Goal: Task Accomplishment & Management: Manage account settings

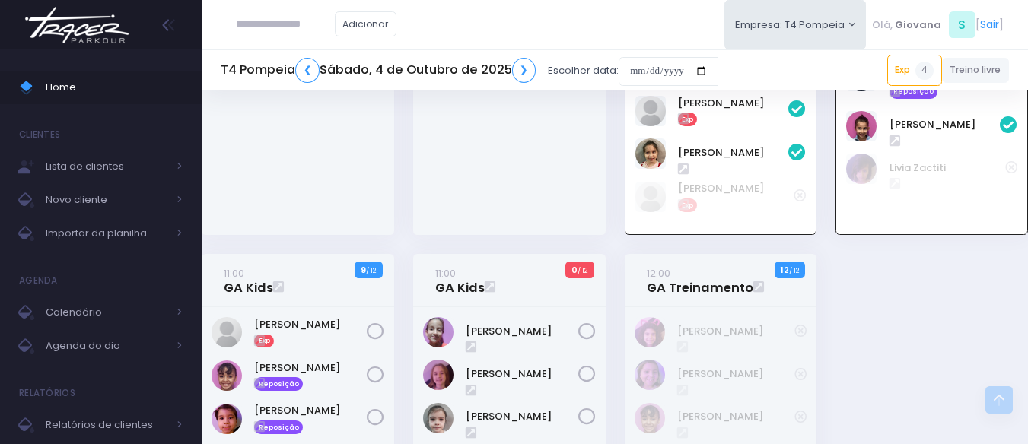
scroll to position [339, 0]
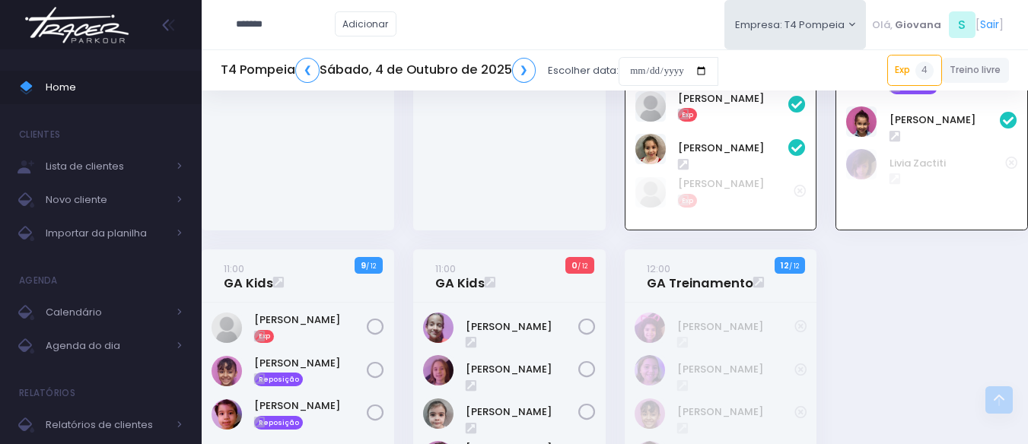
type input "*******"
click input "submit" at bounding box center [0, 0] width 0 height 0
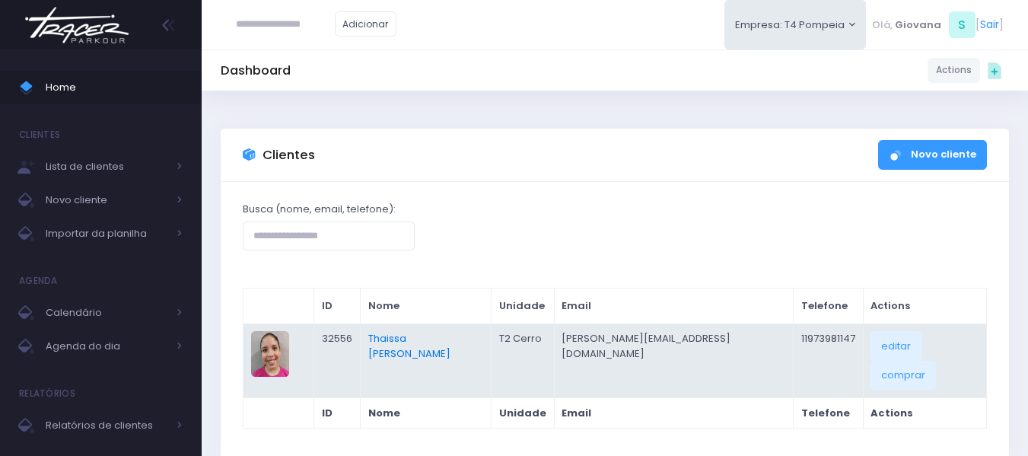
click at [403, 335] on link "Thaissa Vicente Guedes" at bounding box center [409, 346] width 82 height 30
click at [415, 337] on link "Thaissa Vicente Guedes" at bounding box center [409, 346] width 82 height 30
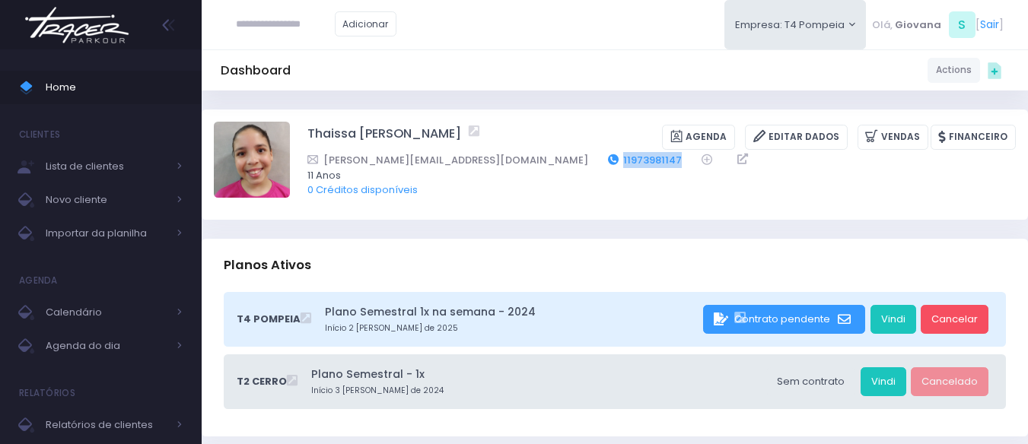
drag, startPoint x: 568, startPoint y: 157, endPoint x: 504, endPoint y: 166, distance: 65.3
click at [504, 166] on div "barbara.vicentte@gmail.com 11973981147" at bounding box center [651, 160] width 688 height 16
copy link "11973981147"
click at [622, 268] on div "Planos Ativos" at bounding box center [615, 265] width 826 height 53
click at [110, 75] on link "Home" at bounding box center [101, 87] width 202 height 33
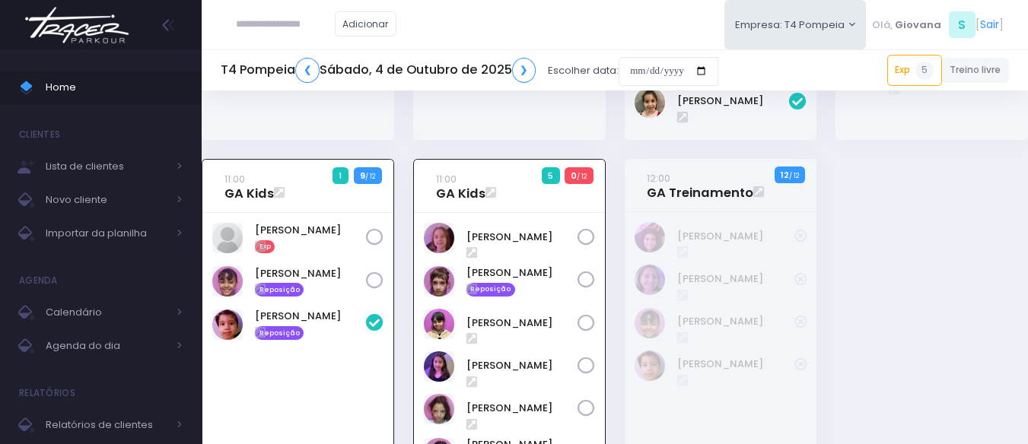
scroll to position [427, 0]
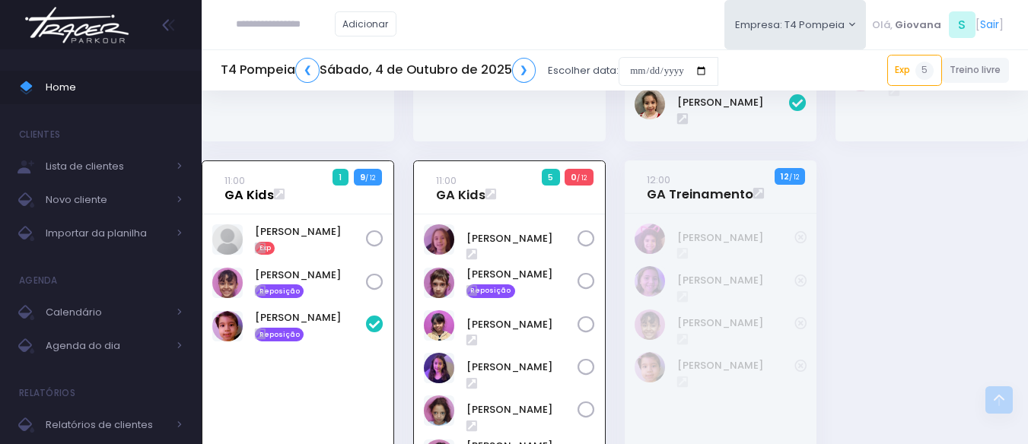
click at [243, 197] on link "11:00 GA Kids" at bounding box center [248, 188] width 49 height 30
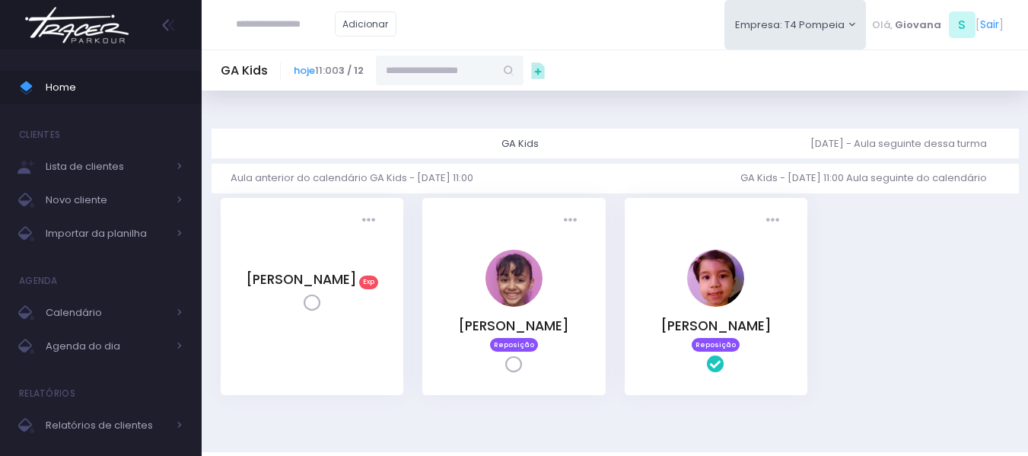
paste input "**********"
click at [466, 66] on input "**********" at bounding box center [435, 70] width 119 height 29
click at [439, 91] on link "Thaissa Vicente Guedes" at bounding box center [450, 105] width 88 height 30
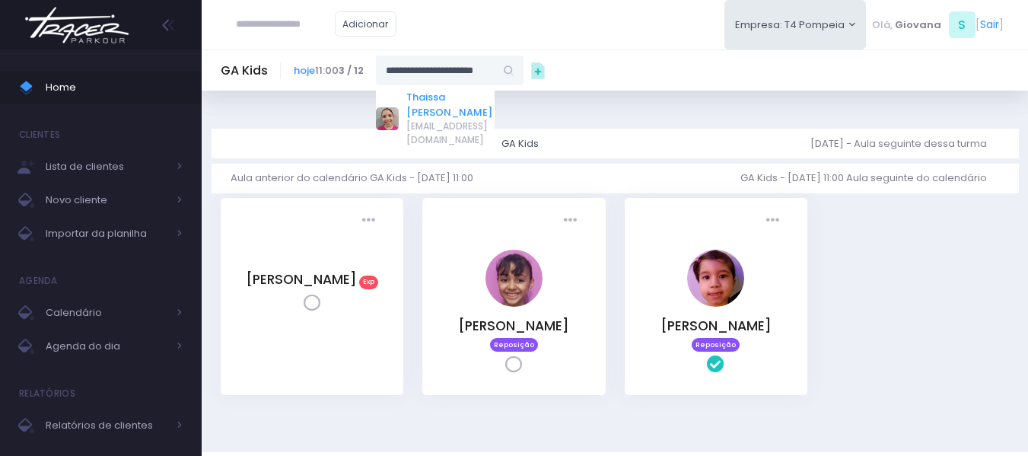
type input "**********"
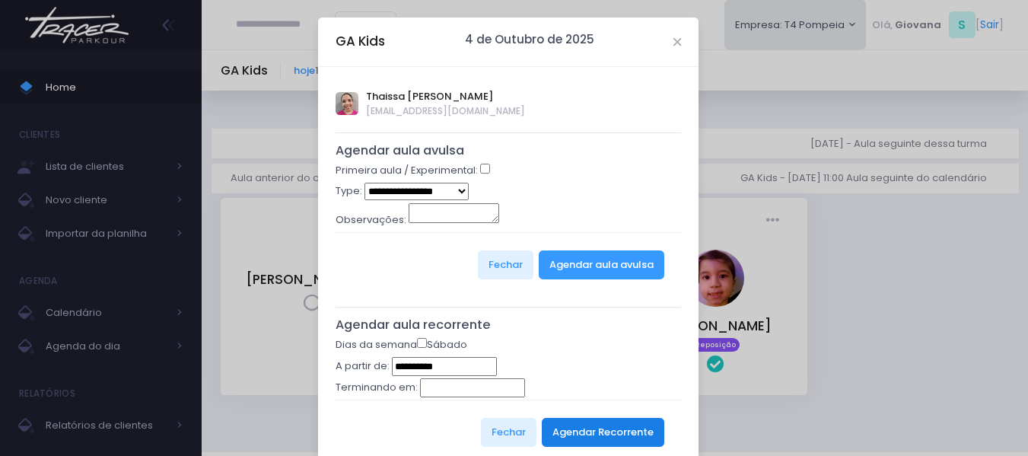
click at [584, 431] on button "Agendar Recorrente" at bounding box center [603, 432] width 122 height 29
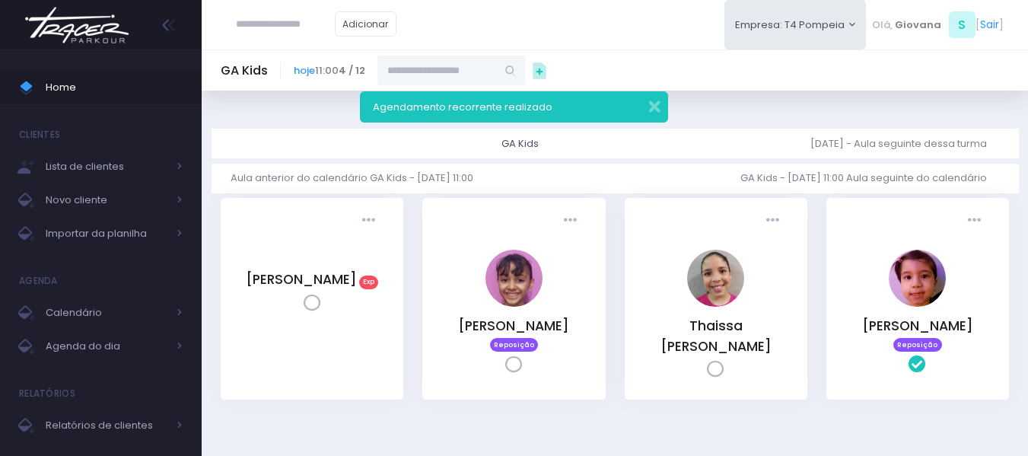
scroll to position [50, 0]
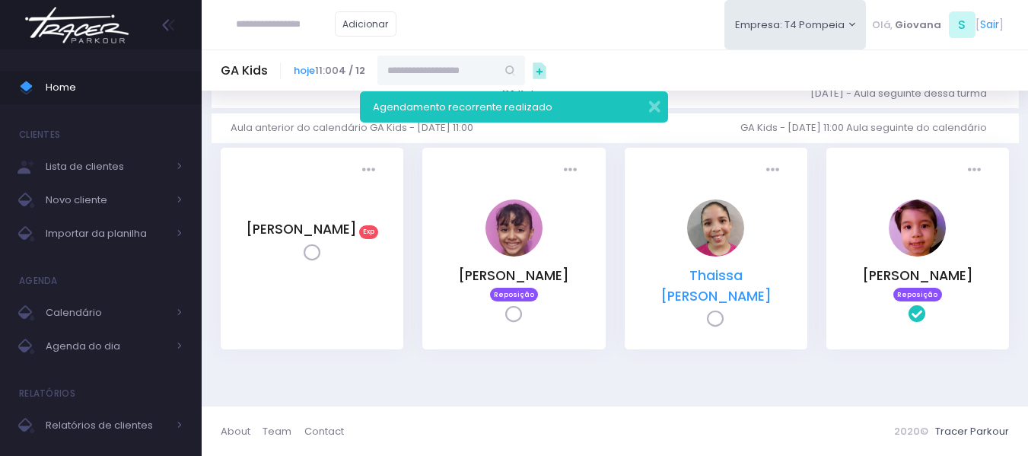
click at [741, 273] on link "Thaissa [PERSON_NAME]" at bounding box center [715, 285] width 111 height 38
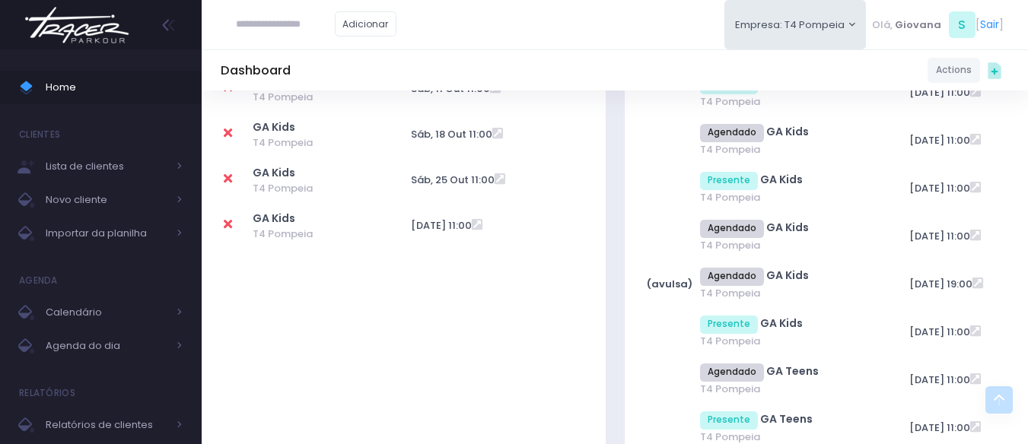
scroll to position [356, 0]
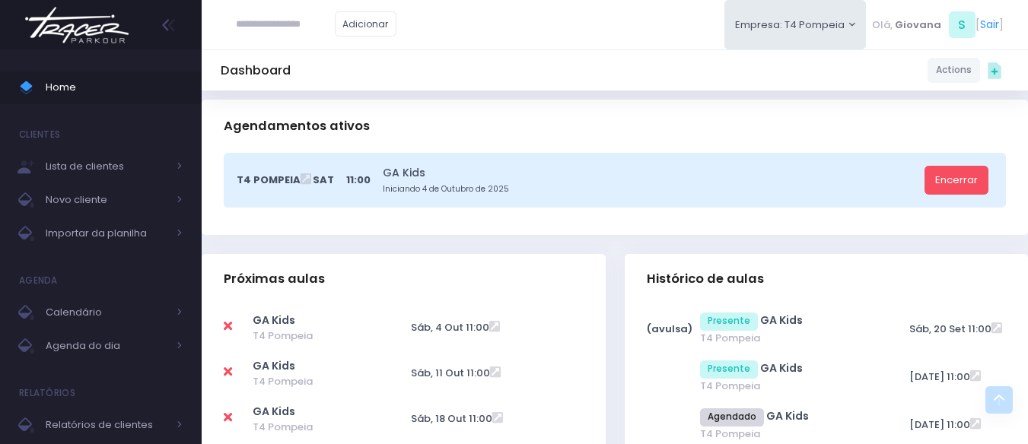
click at [228, 323] on icon at bounding box center [228, 326] width 8 height 12
type input "**********"
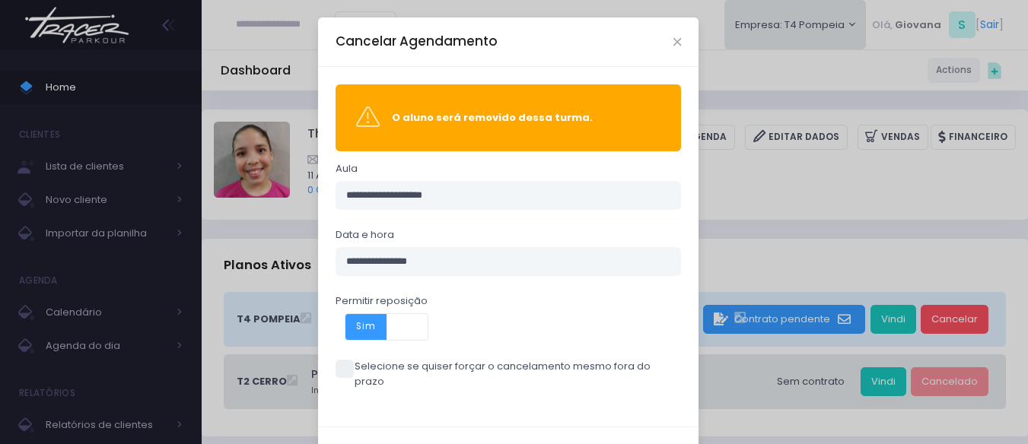
click at [335, 365] on span at bounding box center [344, 369] width 18 height 18
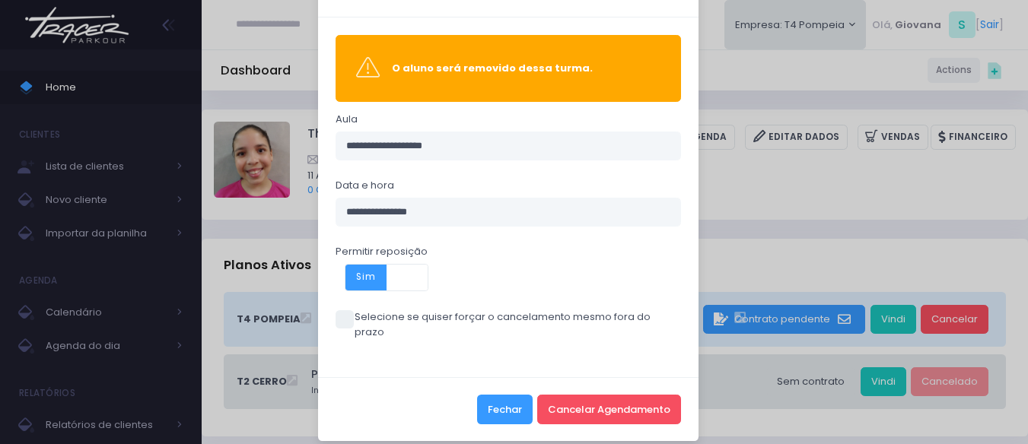
click at [480, 395] on button "Fechar" at bounding box center [505, 409] width 56 height 29
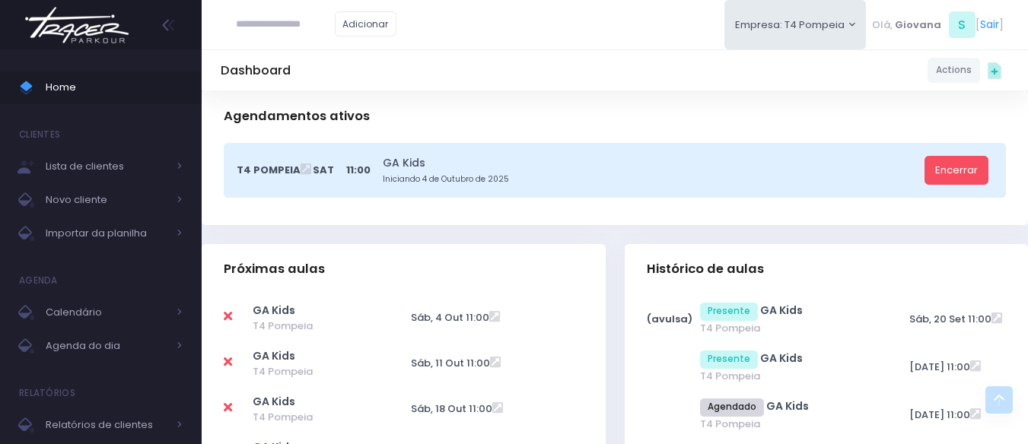
scroll to position [367, 0]
click at [228, 359] on icon at bounding box center [228, 361] width 8 height 12
type input "**********"
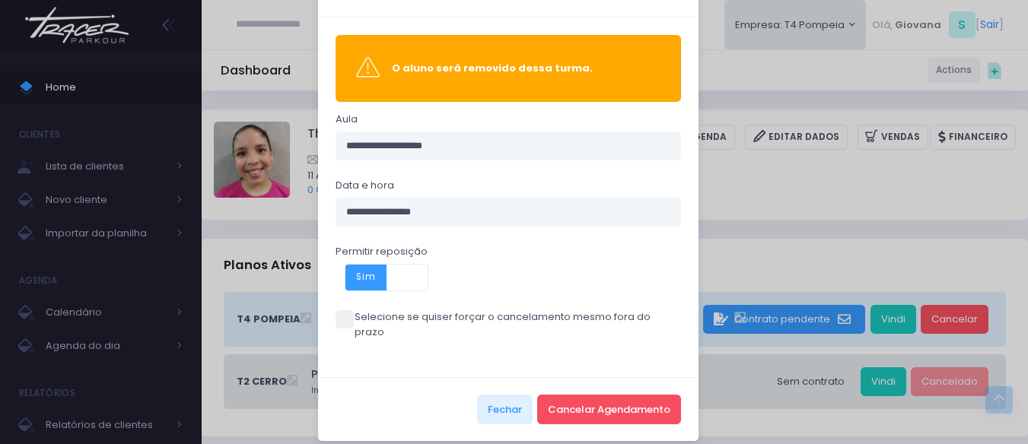
scroll to position [0, 0]
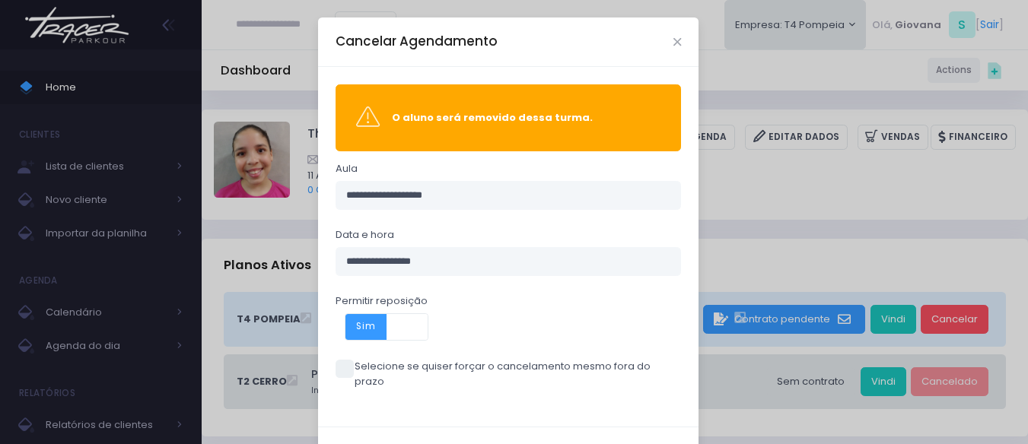
click at [342, 368] on span at bounding box center [344, 369] width 18 height 18
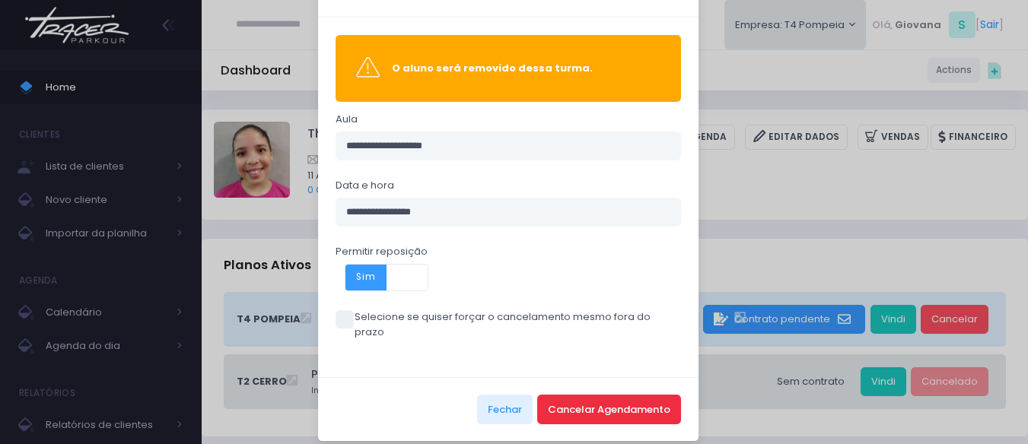
click at [583, 401] on button "Cancelar Agendamento" at bounding box center [609, 409] width 144 height 29
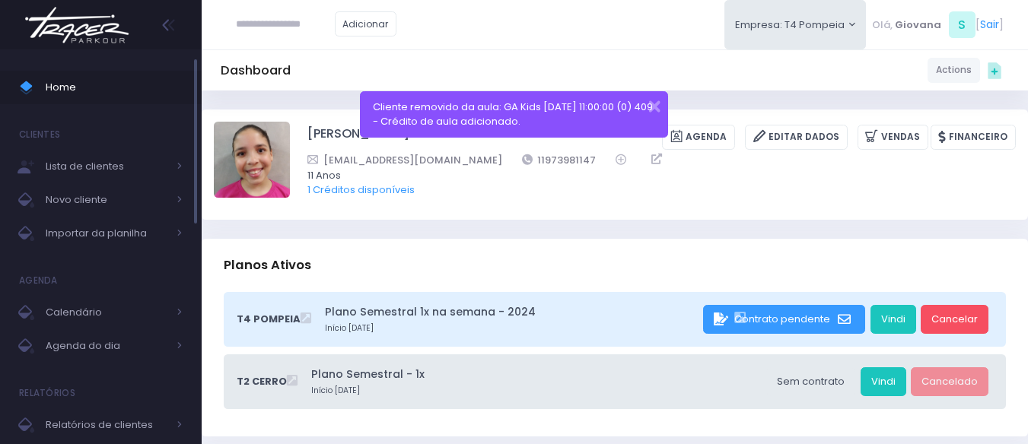
click at [99, 101] on link "Home" at bounding box center [101, 87] width 202 height 33
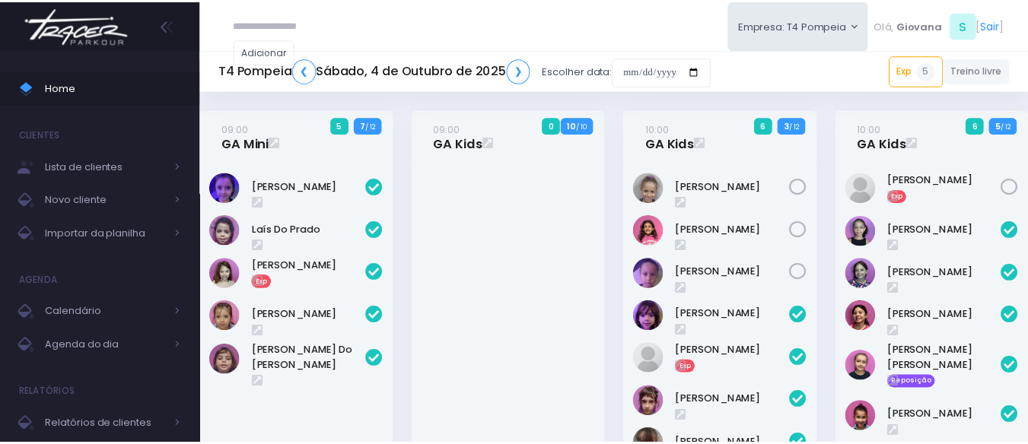
scroll to position [589, 0]
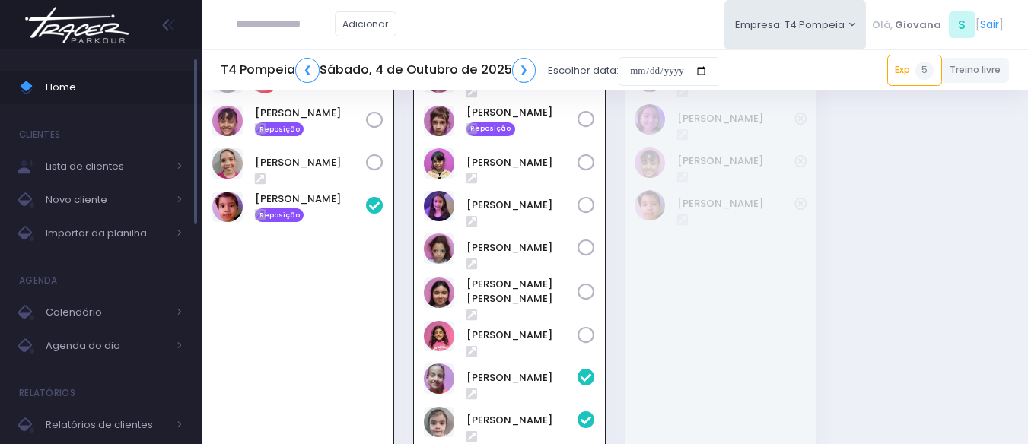
click at [72, 96] on span "Home" at bounding box center [114, 88] width 137 height 20
click at [615, 176] on div "12:00 GA Treinamento 12 / 12" at bounding box center [720, 302] width 211 height 609
click at [131, 81] on span "Home" at bounding box center [114, 88] width 137 height 20
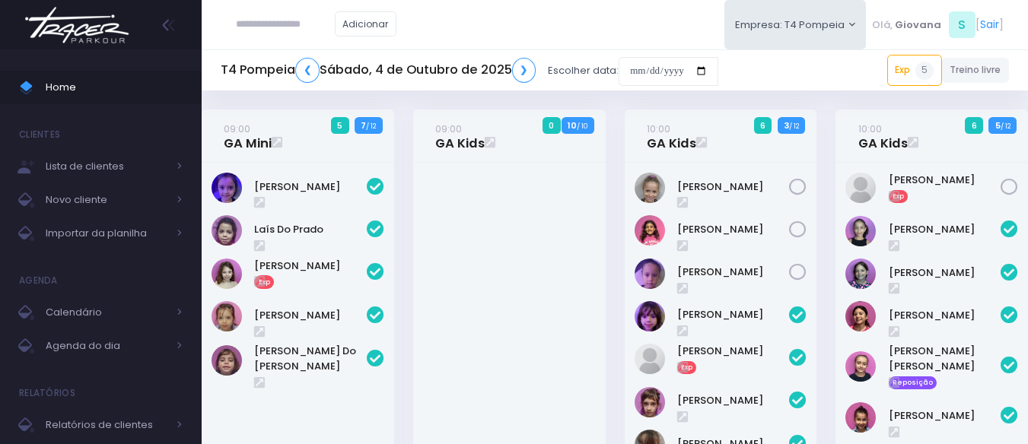
scroll to position [589, 0]
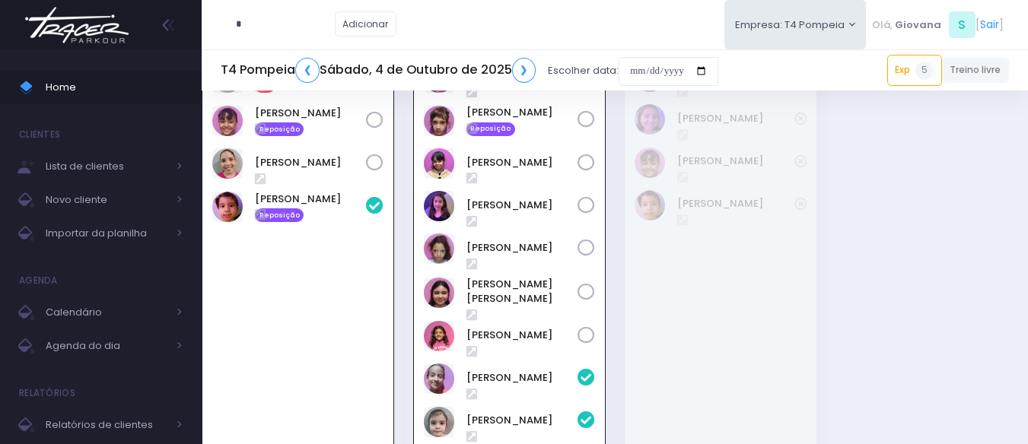
click at [296, 30] on input "*" at bounding box center [285, 24] width 99 height 29
type input "*******"
click input "submit" at bounding box center [0, 0] width 0 height 0
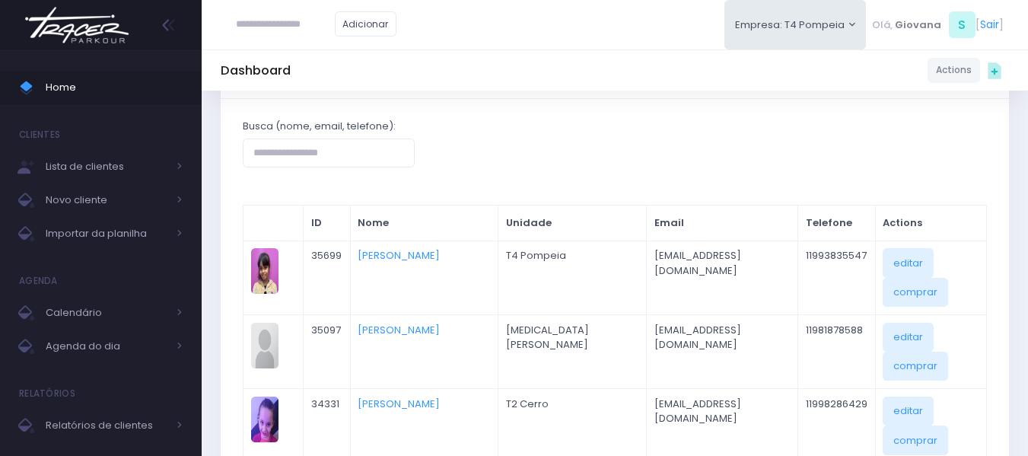
scroll to position [88, 0]
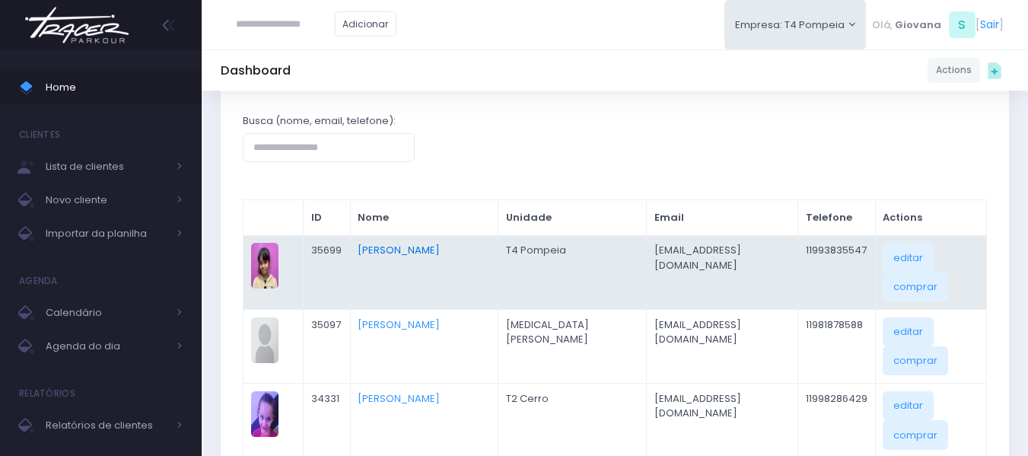
click at [434, 249] on link "[PERSON_NAME]" at bounding box center [398, 250] width 82 height 14
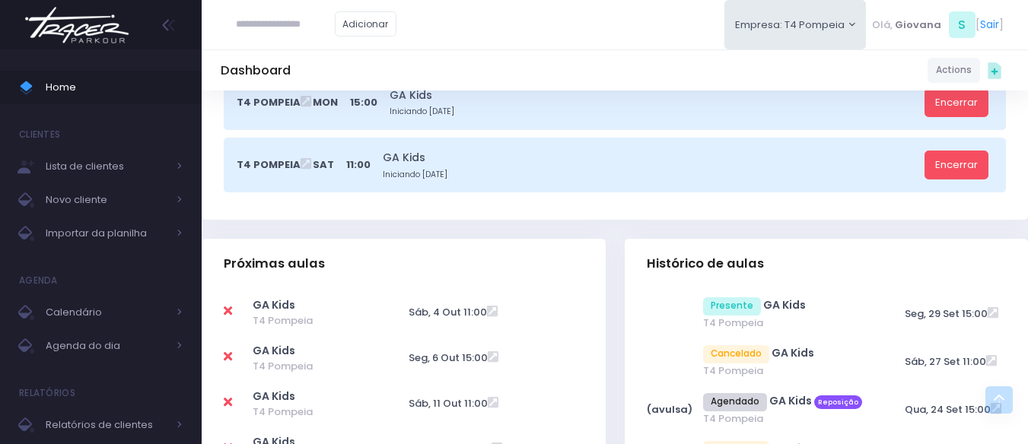
scroll to position [434, 0]
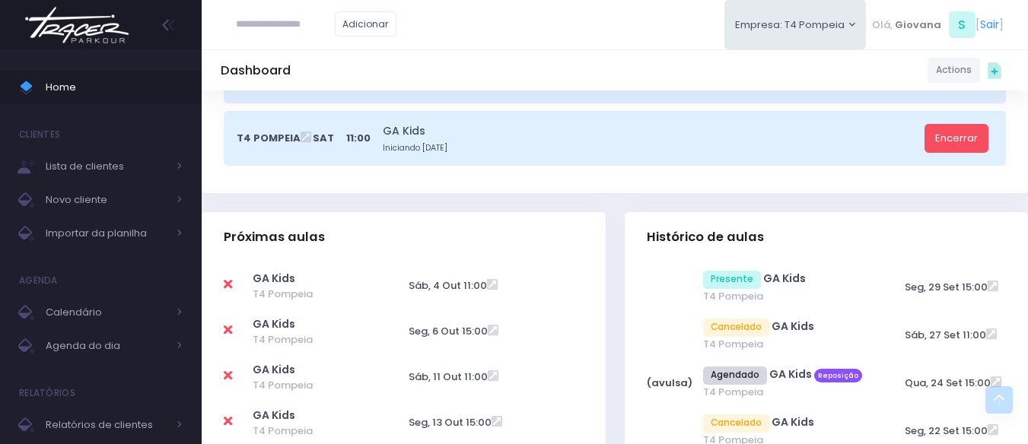
scroll to position [461, 0]
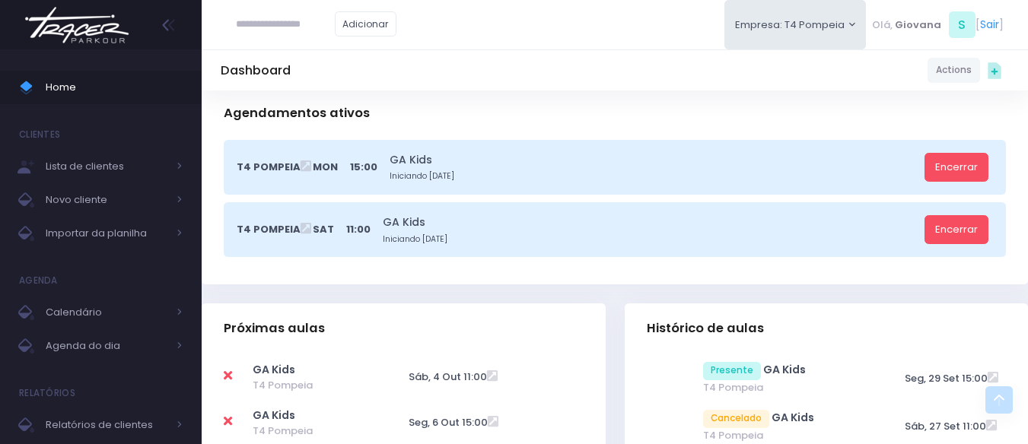
scroll to position [488, 0]
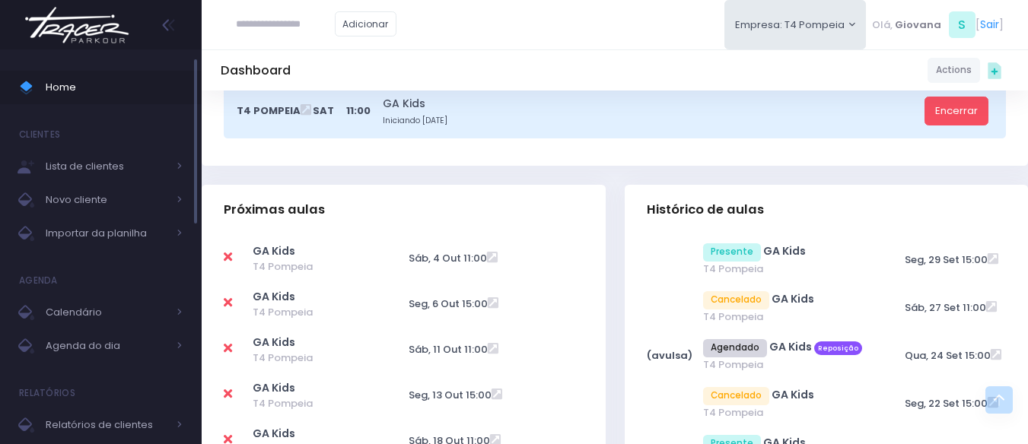
click at [133, 92] on span "Home" at bounding box center [114, 88] width 137 height 20
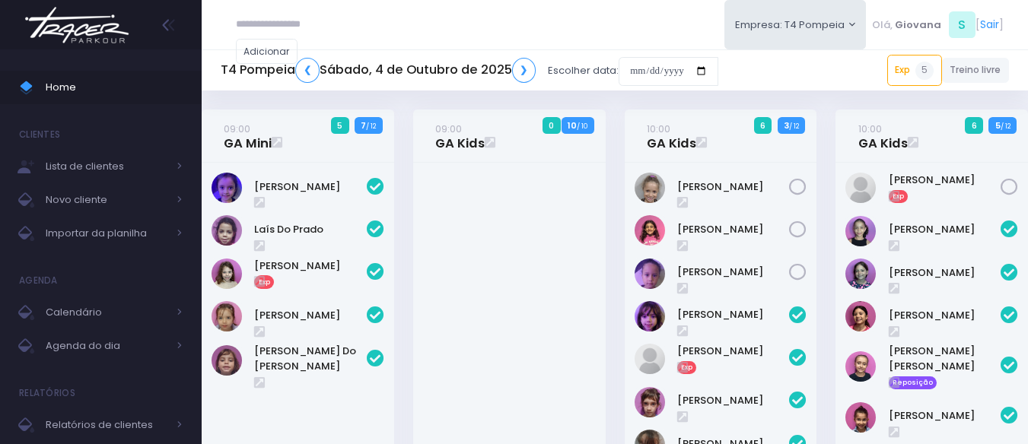
scroll to position [589, 0]
